Goal: Find specific page/section: Find specific page/section

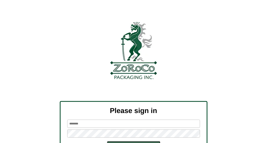
scroll to position [49, 0]
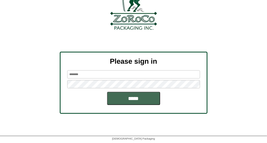
type input "*******"
click at [138, 94] on input "*****" at bounding box center [133, 98] width 53 height 13
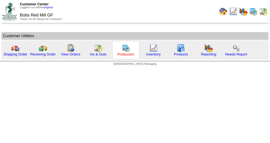
click at [129, 55] on link "Production" at bounding box center [125, 54] width 17 height 4
